Goal: Find contact information: Find contact information

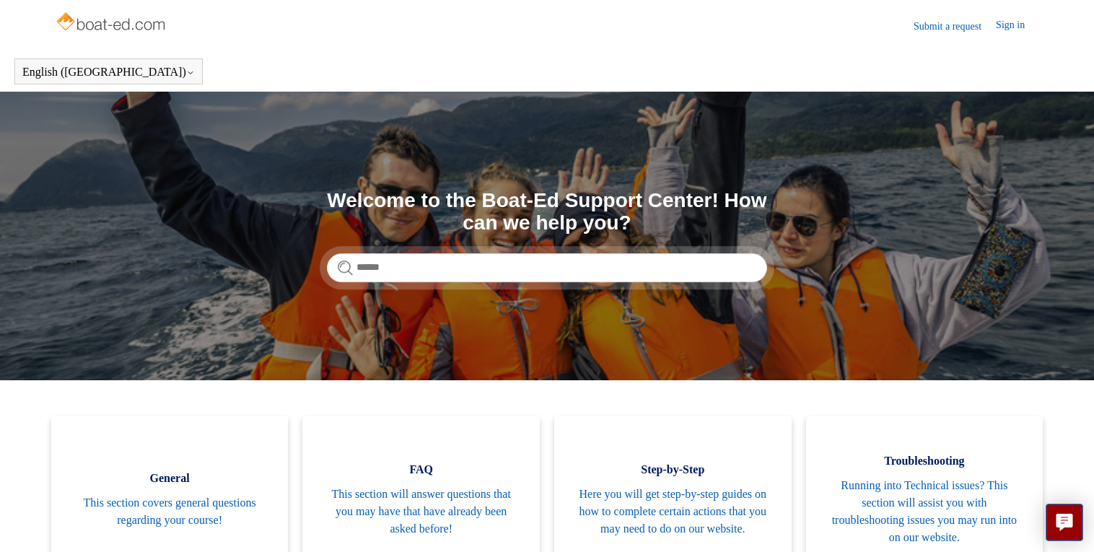
click at [926, 22] on link "Submit a request" at bounding box center [955, 26] width 82 height 15
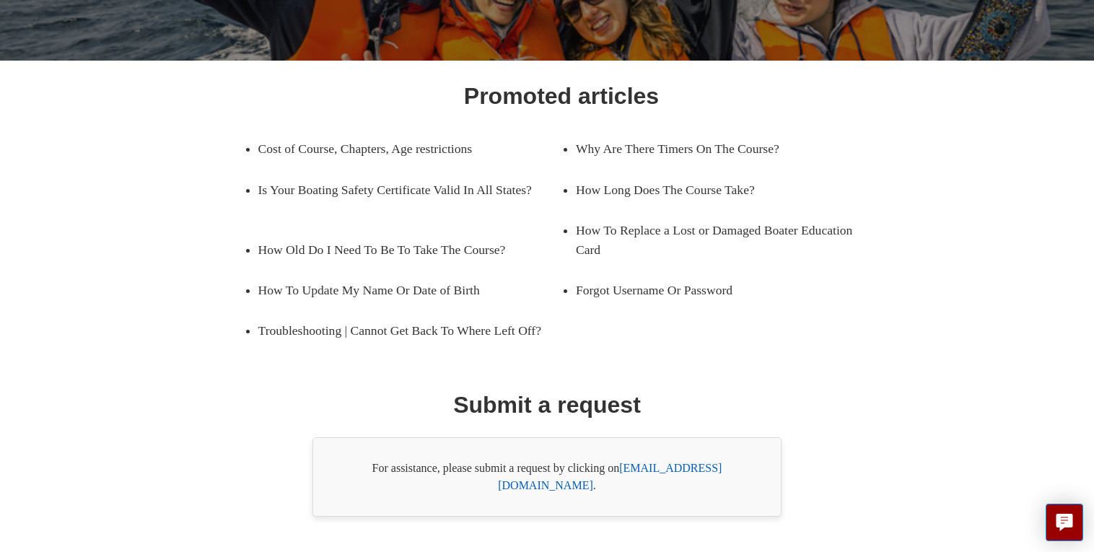
scroll to position [207, 0]
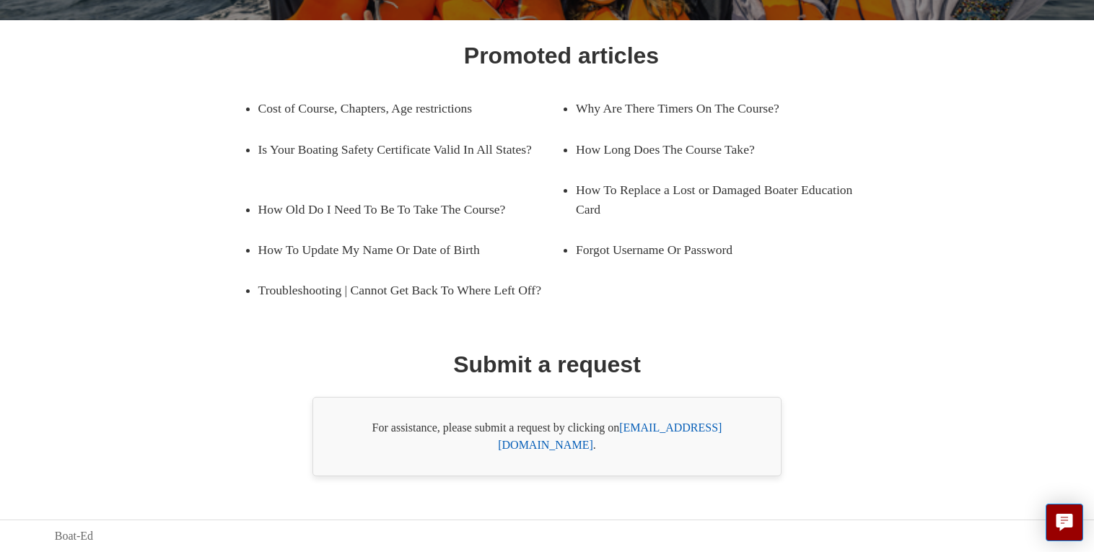
click at [689, 444] on link "[EMAIL_ADDRESS][DOMAIN_NAME]" at bounding box center [610, 437] width 224 height 30
drag, startPoint x: 627, startPoint y: 443, endPoint x: 731, endPoint y: 450, distance: 104.2
click at [737, 450] on div "For assistance, please submit a request by clicking on [EMAIL_ADDRESS][DOMAIN_N…" at bounding box center [547, 436] width 469 height 79
copy div "[EMAIL_ADDRESS][DOMAIN_NAME]"
